Goal: Use online tool/utility: Use online tool/utility

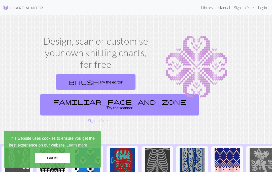
click at [108, 81] on link "brush Try the editor" at bounding box center [96, 82] width 80 height 16
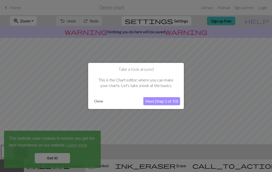
click at [168, 102] on button "Next (Step 1 of 10)" at bounding box center [161, 101] width 37 height 8
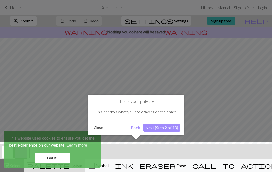
click at [169, 128] on button "Next (Step 2 of 10)" at bounding box center [161, 127] width 37 height 8
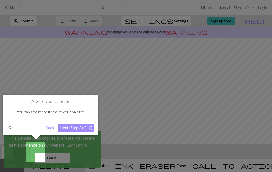
click at [80, 129] on button "Next (Step 3 of 10)" at bounding box center [76, 127] width 37 height 8
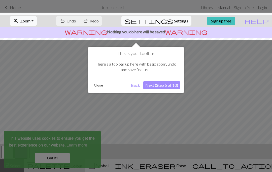
click at [171, 85] on button "Next (Step 5 of 10)" at bounding box center [161, 85] width 37 height 8
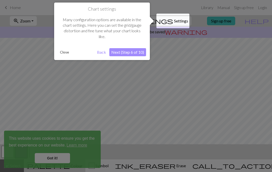
click at [137, 53] on button "Next (Step 6 of 10)" at bounding box center [127, 52] width 37 height 8
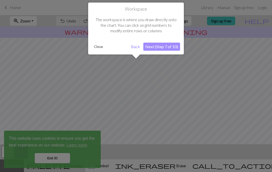
scroll to position [30, 0]
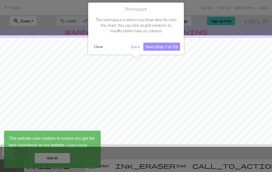
click at [165, 48] on button "Next (Step 7 of 10)" at bounding box center [161, 47] width 37 height 8
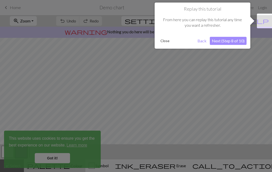
click at [234, 44] on button "Next (Step 8 of 10)" at bounding box center [228, 41] width 37 height 8
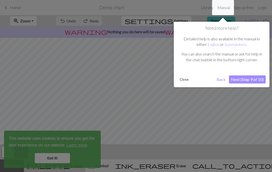
click at [255, 79] on button "Next (Step 9 of 10)" at bounding box center [247, 79] width 37 height 8
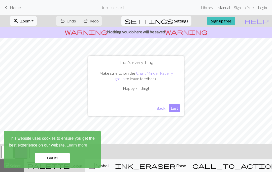
click at [177, 102] on div "That's everything Make sure to join the Chart Minder Ravelry group to leave fee…" at bounding box center [136, 86] width 96 height 60
click at [177, 105] on button "Last" at bounding box center [174, 108] width 11 height 8
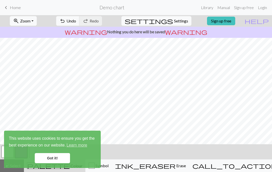
scroll to position [0, 0]
click at [53, 159] on link "Got it!" at bounding box center [52, 158] width 35 height 10
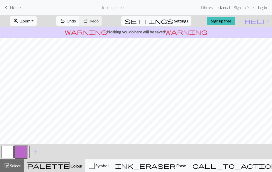
click at [106, 165] on div "Symbol" at bounding box center [99, 165] width 20 height 6
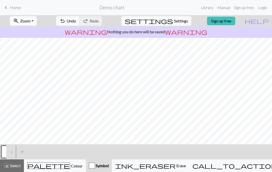
click at [70, 163] on div "palette Colour Colour" at bounding box center [54, 165] width 55 height 7
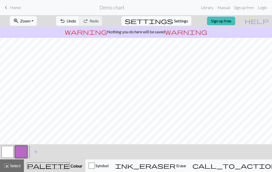
click at [26, 152] on button "button" at bounding box center [21, 151] width 12 height 12
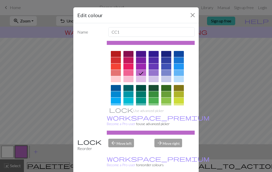
click at [153, 74] on div at bounding box center [154, 73] width 10 height 6
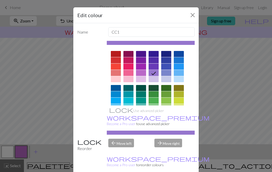
click at [189, 16] on button "Close" at bounding box center [193, 15] width 8 height 8
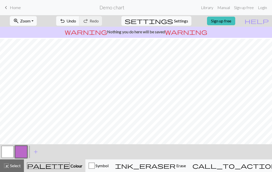
scroll to position [27, 0]
